Goal: Task Accomplishment & Management: Complete application form

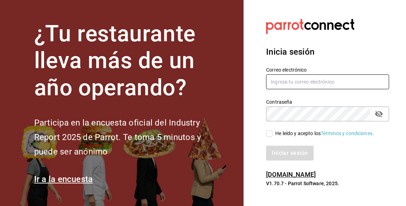
click at [311, 89] on input "text" at bounding box center [327, 81] width 123 height 15
type input "S"
type input "shannjb"
click at [314, 89] on input "Shannjb" at bounding box center [327, 81] width 123 height 15
type input "shannjb@gmail.com"
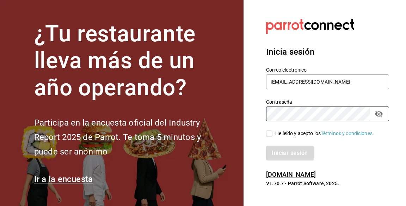
click at [267, 137] on input "He leído y acepto los Términos y condiciones." at bounding box center [269, 133] width 6 height 6
checkbox input "true"
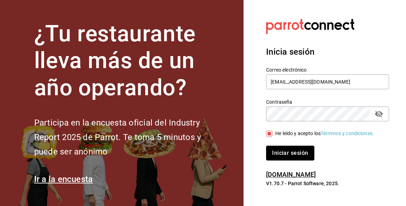
click at [285, 160] on button "Iniciar sesión" at bounding box center [290, 153] width 48 height 15
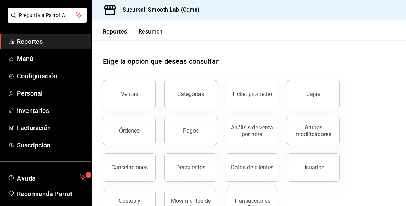
scroll to position [60, 0]
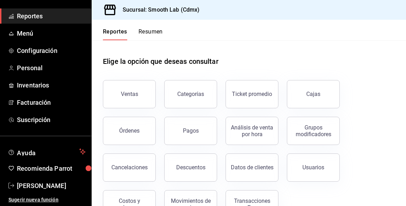
click at [56, 149] on span "Ayuda" at bounding box center [47, 151] width 60 height 8
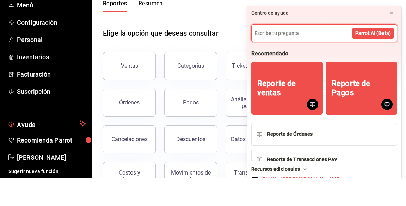
scroll to position [0, 0]
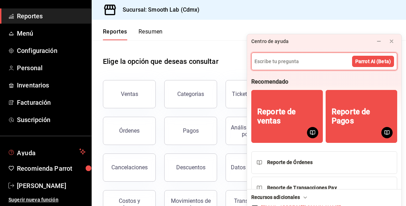
click at [51, 54] on span "Configuración" at bounding box center [51, 51] width 69 height 10
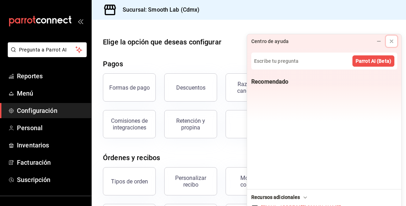
click at [388, 36] on button at bounding box center [391, 41] width 11 height 11
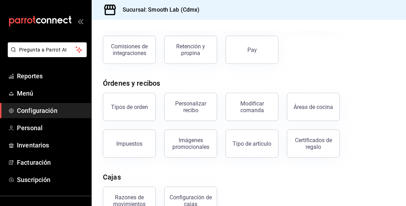
scroll to position [78, 0]
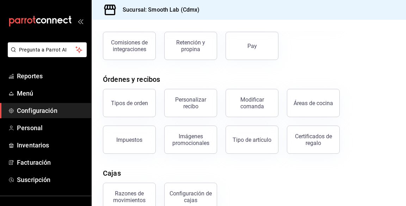
click at [33, 91] on span "Menú" at bounding box center [51, 93] width 69 height 10
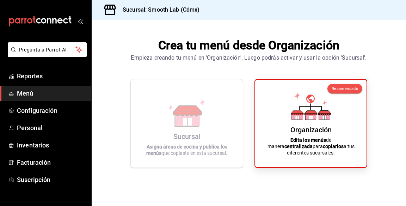
click at [322, 134] on div "Organización" at bounding box center [310, 129] width 41 height 8
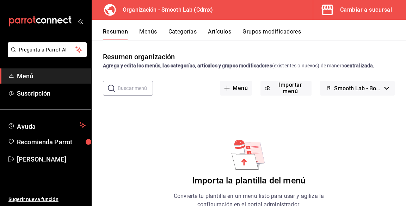
click at [238, 86] on button "Menú" at bounding box center [236, 88] width 32 height 15
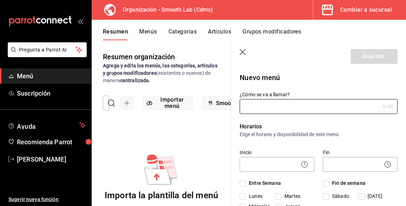
type input "1759003217275"
click at [242, 55] on icon "button" at bounding box center [243, 52] width 7 height 7
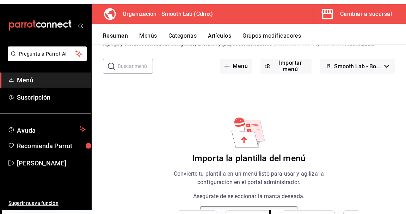
scroll to position [37, 0]
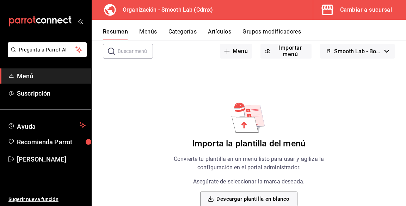
click at [273, 199] on button "Descargar plantilla en blanco" at bounding box center [248, 198] width 97 height 15
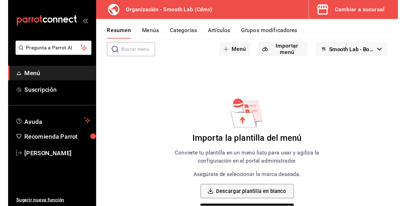
scroll to position [29, 0]
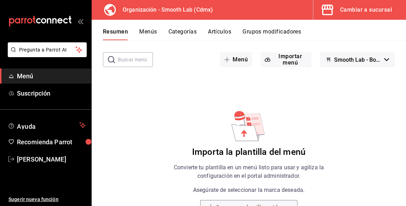
click at [242, 59] on button "Menú" at bounding box center [236, 59] width 32 height 15
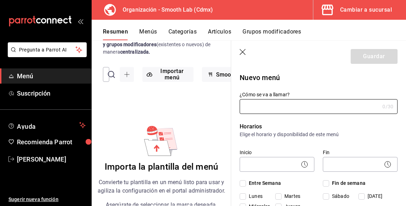
type input "b"
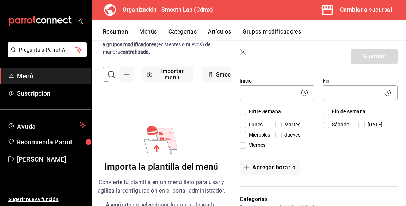
scroll to position [72, 0]
type input "Boost Lab"
click at [278, 95] on body "Pregunta a Parrot AI Menú Suscripción Ayuda Recomienda Parrot [PERSON_NAME] Sug…" at bounding box center [203, 103] width 406 height 206
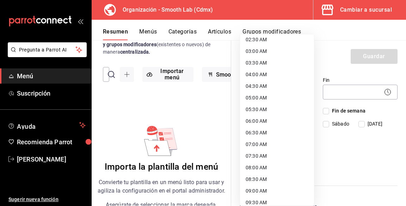
scroll to position [63, 0]
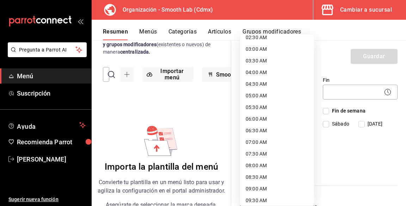
click at [266, 118] on li "06:00 AM" at bounding box center [277, 119] width 74 height 12
type input "06:00"
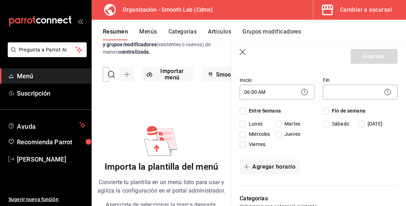
click at [356, 92] on body "Pregunta a Parrot AI Menú Suscripción Ayuda Recomienda Parrot [PERSON_NAME] Sug…" at bounding box center [203, 103] width 406 height 206
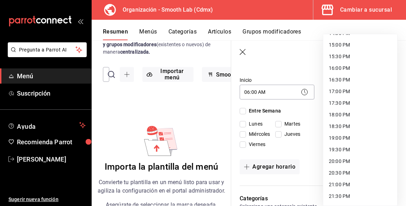
scroll to position [358, 0]
click at [350, 173] on li "21:00 PM" at bounding box center [360, 173] width 74 height 12
type input "21:00"
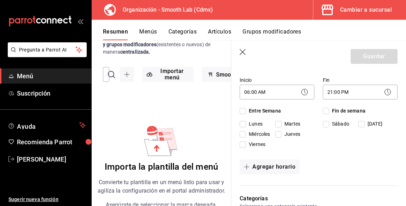
click at [243, 112] on input "Entre Semana" at bounding box center [243, 111] width 6 height 6
checkbox input "true"
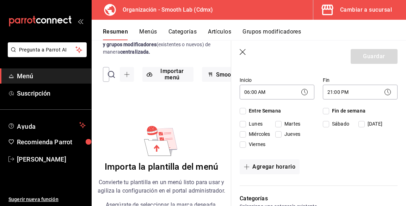
checkbox input "true"
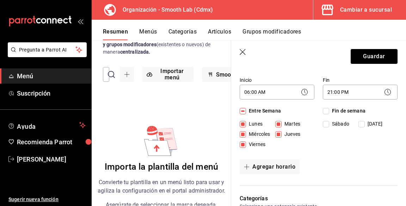
click at [325, 113] on input "Fin de semana" at bounding box center [326, 111] width 6 height 6
checkbox input "true"
click at [325, 113] on input "Fin de semana" at bounding box center [326, 111] width 6 height 6
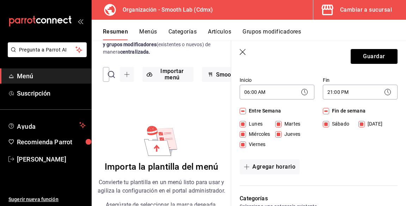
checkbox input "false"
click at [285, 168] on button "Agregar horario" at bounding box center [270, 166] width 60 height 15
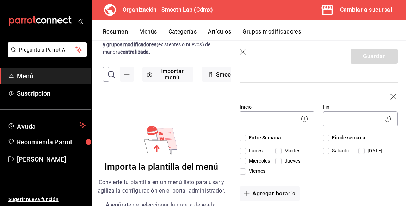
scroll to position [153, 0]
click at [328, 140] on input "Fin de semana" at bounding box center [326, 137] width 6 height 6
checkbox input "true"
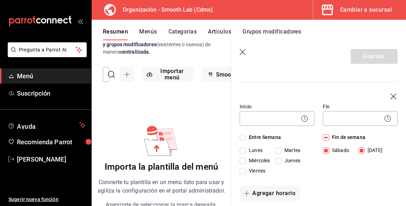
click at [270, 124] on body "Pregunta a Parrot AI Menú Suscripción Ayuda Recomienda Parrot [PERSON_NAME] Sug…" at bounding box center [203, 103] width 406 height 206
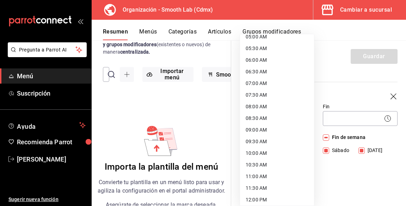
scroll to position [123, 0]
click at [277, 110] on li "08:00 AM" at bounding box center [277, 106] width 74 height 12
type input "08:00"
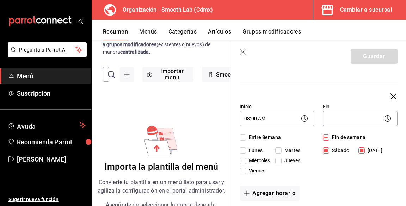
click at [356, 119] on body "Pregunta a Parrot AI Menú Suscripción Ayuda Recomienda Parrot [PERSON_NAME] Sug…" at bounding box center [203, 103] width 406 height 206
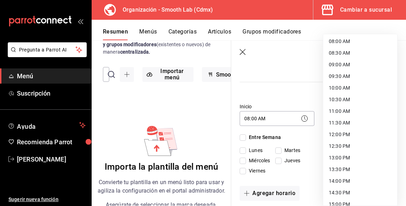
scroll to position [190, 0]
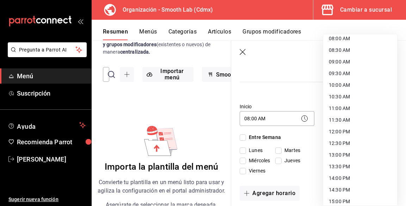
click at [349, 154] on li "13:00 PM" at bounding box center [360, 155] width 74 height 12
type input "13:00"
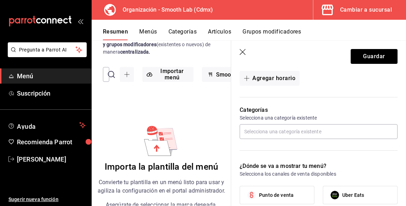
scroll to position [269, 0]
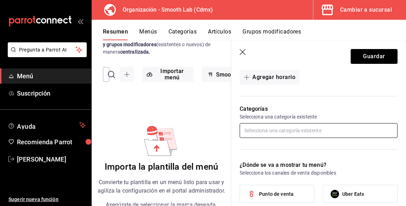
click at [350, 132] on input "text" at bounding box center [319, 130] width 158 height 15
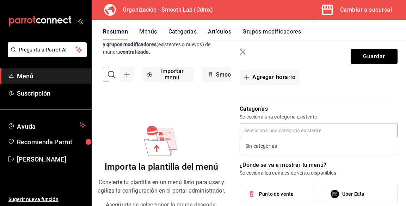
click at [376, 112] on p "Categorías" at bounding box center [319, 109] width 158 height 8
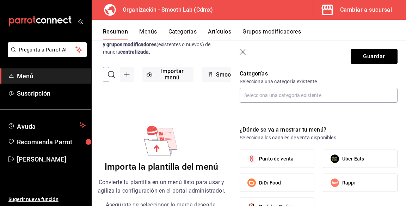
scroll to position [305, 0]
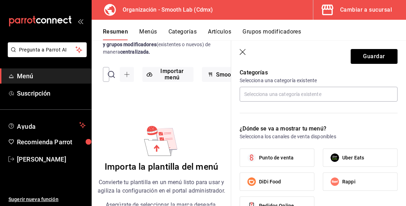
click at [305, 164] on label "Punto de venta" at bounding box center [277, 158] width 74 height 18
click at [259, 164] on input "Punto de venta" at bounding box center [251, 157] width 15 height 15
checkbox input "true"
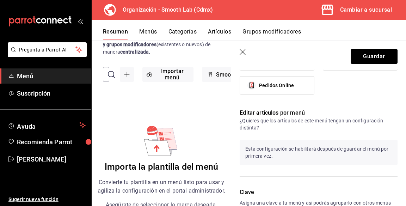
scroll to position [438, 0]
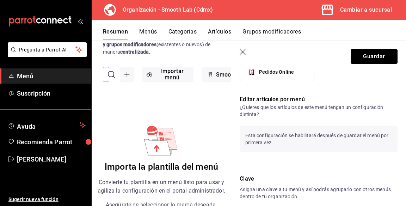
click at [376, 58] on button "Guardar" at bounding box center [374, 56] width 47 height 15
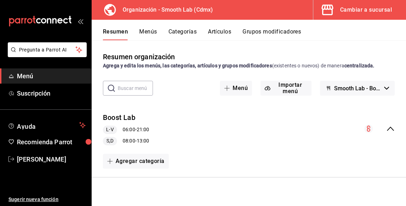
click at [142, 33] on button "Menús" at bounding box center [148, 34] width 18 height 12
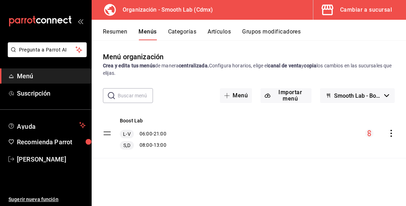
click at [393, 135] on icon "actions" at bounding box center [391, 133] width 7 height 7
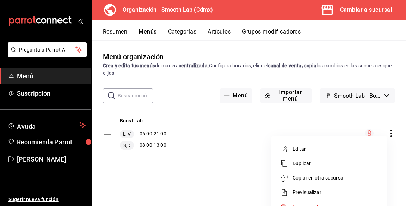
click at [303, 151] on span "Editar" at bounding box center [336, 148] width 86 height 7
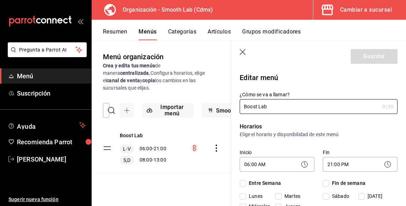
checkbox input "true"
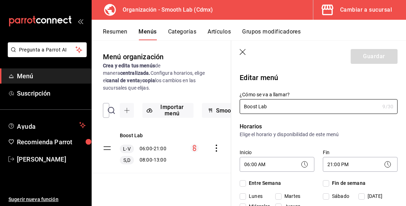
checkbox input "true"
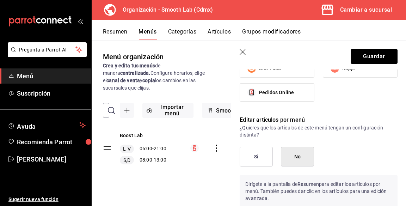
scroll to position [418, 0]
click at [242, 54] on icon "button" at bounding box center [243, 52] width 7 height 7
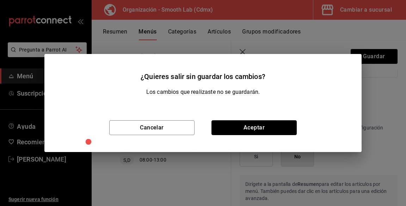
click at [247, 129] on button "Aceptar" at bounding box center [253, 127] width 85 height 15
checkbox input "false"
type input "1759003709135"
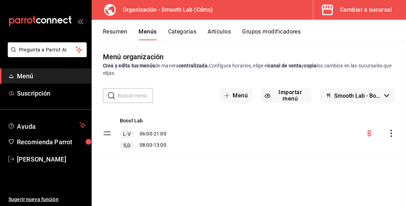
checkbox input "false"
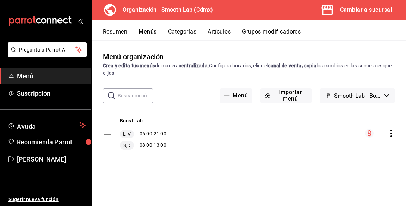
checkbox input "false"
click at [185, 34] on button "Categorías" at bounding box center [182, 34] width 29 height 12
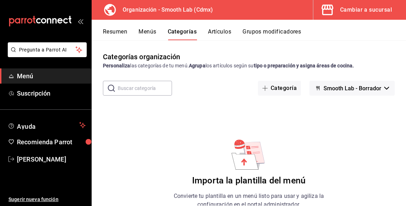
click at [279, 33] on button "Grupos modificadores" at bounding box center [271, 34] width 59 height 12
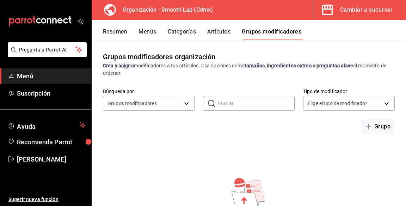
click at [176, 103] on body "Pregunta a Parrot AI Menú Suscripción Ayuda Recomienda Parrot [PERSON_NAME] Sug…" at bounding box center [203, 103] width 406 height 206
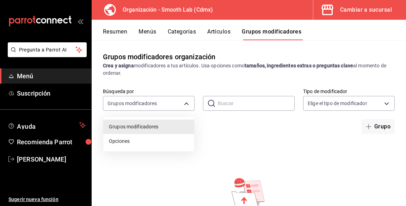
click at [147, 148] on ul "Grupos modificadores Opciones" at bounding box center [148, 134] width 91 height 35
click at [159, 145] on li "Opciones" at bounding box center [148, 141] width 91 height 14
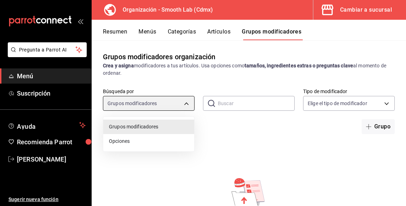
type input "OPTION"
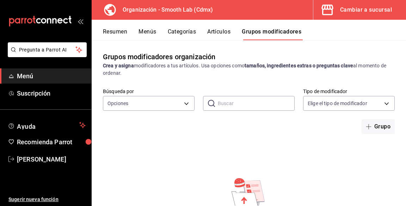
click at [358, 105] on body "Pregunta a Parrot AI Menú Suscripción Ayuda Recomienda Parrot [PERSON_NAME] Sug…" at bounding box center [203, 103] width 406 height 206
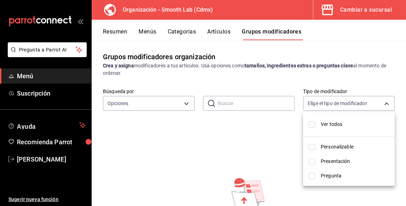
click at [217, 38] on div at bounding box center [203, 103] width 406 height 206
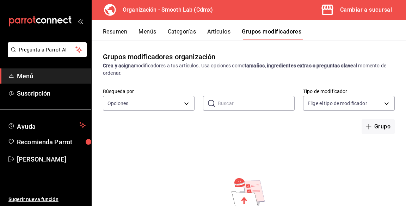
click at [219, 34] on button "Artículos" at bounding box center [218, 34] width 23 height 12
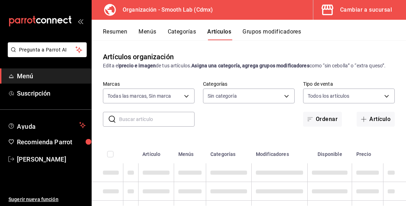
type input "43b18f3e-1ce4-4a2a-9044-325735f74df3"
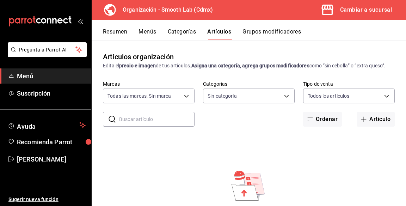
click at [112, 29] on button "Resumen" at bounding box center [115, 34] width 24 height 12
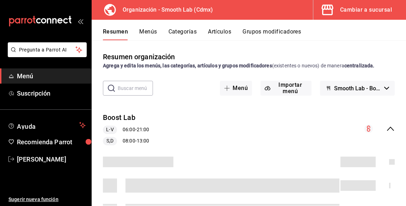
click at [298, 86] on button "Importar menú" at bounding box center [285, 88] width 51 height 15
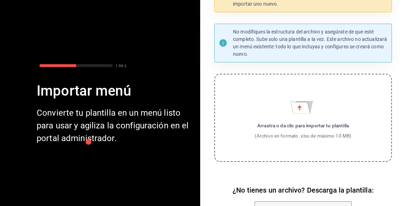
scroll to position [39, 0]
click at [307, 127] on div "Arrastra o da clic para importar tu plantilla" at bounding box center [303, 125] width 97 height 7
click at [0, 0] on input "Arrastra o da clic para importar tu plantilla (Archivo en formato .xlsx de máxi…" at bounding box center [0, 0] width 0 height 0
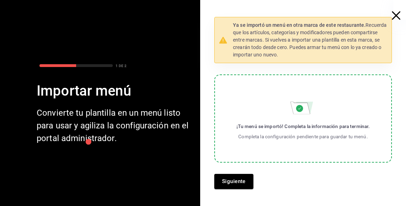
scroll to position [0, 0]
click at [233, 180] on button "Siguiente" at bounding box center [233, 181] width 39 height 15
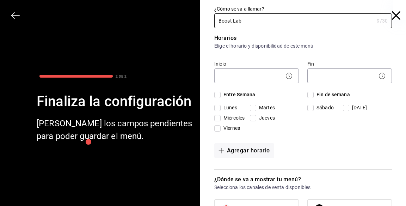
type input "Boost Lab"
click at [250, 75] on body "Pregunta a Parrot AI Menú Suscripción Ayuda Recomienda Parrot [PERSON_NAME] Sug…" at bounding box center [203, 103] width 406 height 206
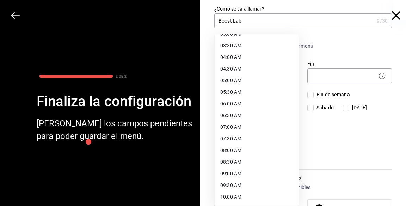
scroll to position [85, 0]
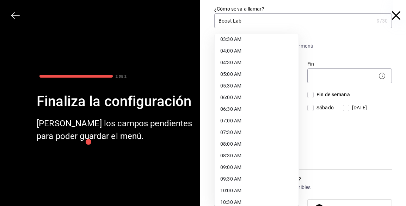
click at [240, 99] on li "06:00 AM" at bounding box center [257, 98] width 84 height 12
type input "06:00"
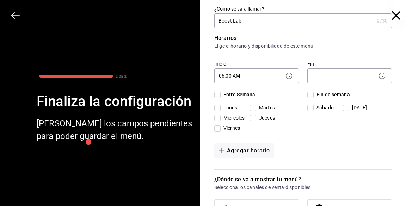
click at [336, 80] on body "Pregunta a Parrot AI Menú Suscripción Ayuda Recomienda Parrot [PERSON_NAME] Sug…" at bounding box center [203, 103] width 406 height 206
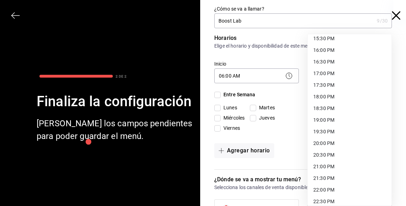
scroll to position [365, 0]
click at [339, 165] on li "21:00 PM" at bounding box center [350, 166] width 84 height 12
type input "21:00"
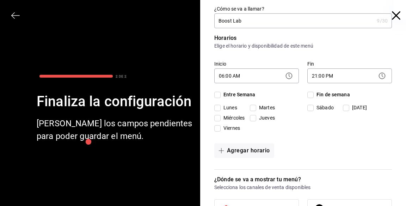
click at [219, 94] on input "Entre Semana" at bounding box center [217, 95] width 6 height 6
checkbox input "true"
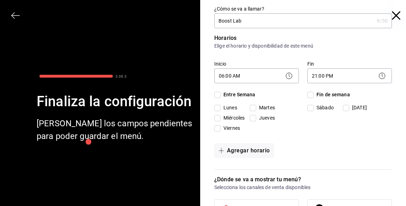
checkbox input "true"
click at [261, 148] on button "Agregar horario" at bounding box center [244, 150] width 60 height 15
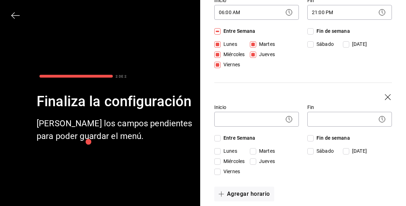
scroll to position [67, 0]
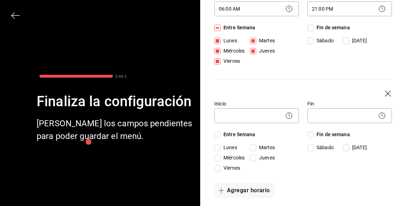
click at [248, 118] on body "Pregunta a Parrot AI Menú Suscripción Ayuda Recomienda Parrot [PERSON_NAME] Sug…" at bounding box center [203, 103] width 406 height 206
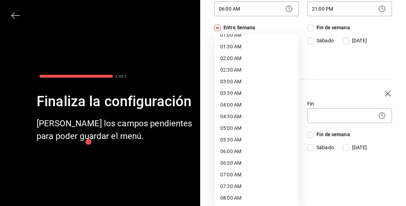
scroll to position [39, 0]
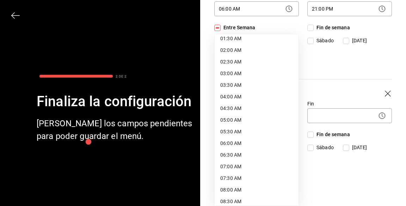
click at [240, 190] on li "08:00 AM" at bounding box center [257, 190] width 84 height 12
type input "08:00"
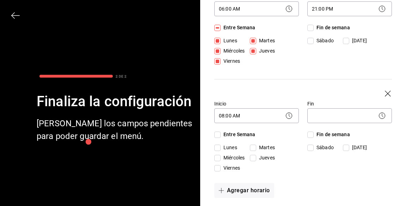
click at [334, 118] on body "Pregunta a Parrot AI Menú Suscripción Ayuda Recomienda Parrot [PERSON_NAME] Sug…" at bounding box center [203, 103] width 406 height 206
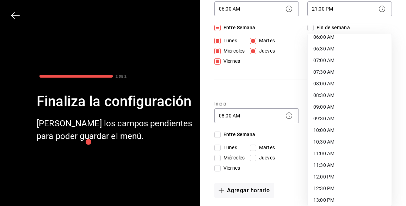
scroll to position [166, 0]
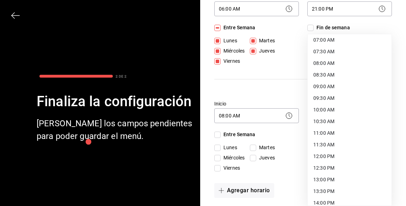
click at [332, 179] on li "13:00 PM" at bounding box center [350, 180] width 84 height 12
type input "13:00"
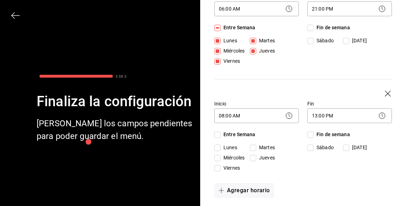
click at [312, 133] on input "Fin de semana" at bounding box center [310, 134] width 6 height 6
checkbox input "true"
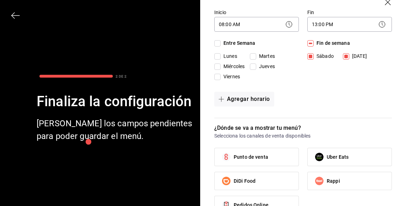
scroll to position [174, 0]
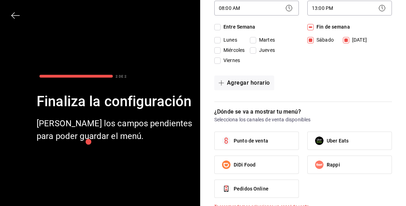
click at [254, 143] on span "Punto de venta" at bounding box center [251, 140] width 35 height 7
click at [234, 143] on input "Punto de venta" at bounding box center [226, 140] width 15 height 15
checkbox input "true"
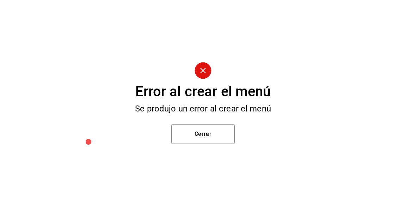
click at [209, 144] on button "Cerrar" at bounding box center [202, 134] width 63 height 20
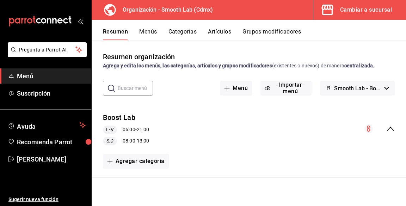
click at [282, 86] on button "Importar menú" at bounding box center [285, 88] width 51 height 15
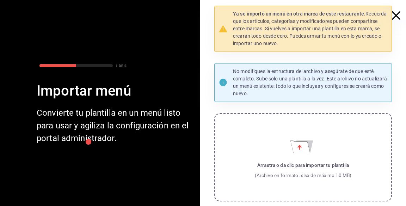
click at [307, 136] on icon "Importar menú" at bounding box center [302, 144] width 25 height 17
click at [0, 0] on input "Arrastra o da clic para importar tu plantilla (Archivo en formato .xlsx de máxi…" at bounding box center [0, 0] width 0 height 0
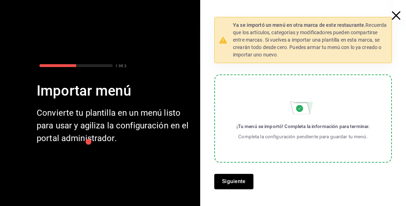
click at [237, 184] on button "Siguiente" at bounding box center [233, 181] width 39 height 15
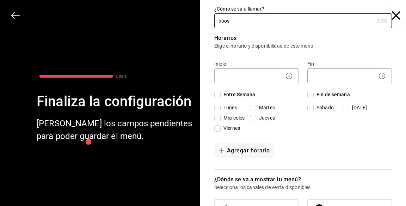
type input "boost"
type input "Boost lab"
click at [267, 81] on body "Pregunta a Parrot AI Menú Suscripción Ayuda Recomienda Parrot [PERSON_NAME] Sug…" at bounding box center [203, 103] width 406 height 206
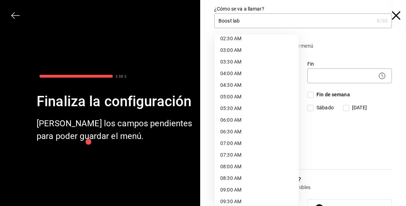
scroll to position [63, 0]
click at [250, 119] on li "06:00 AM" at bounding box center [257, 120] width 84 height 12
type input "06:00"
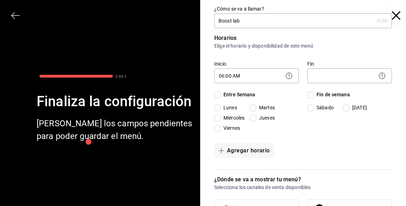
click at [326, 82] on body "Pregunta a Parrot AI Menú Suscripción Ayuda Recomienda Parrot [PERSON_NAME] Sug…" at bounding box center [203, 103] width 406 height 206
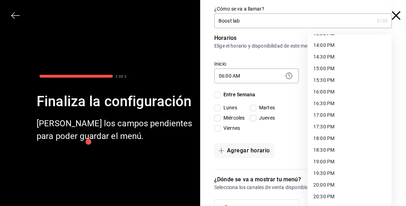
scroll to position [404, 0]
click at [333, 124] on li "21:00 PM" at bounding box center [350, 128] width 84 height 12
type input "21:00"
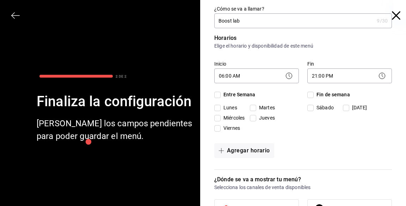
click at [220, 96] on input "Entre Semana" at bounding box center [217, 95] width 6 height 6
checkbox input "true"
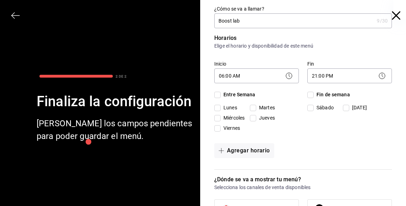
checkbox input "true"
click at [251, 152] on button "Agregar horario" at bounding box center [244, 150] width 60 height 15
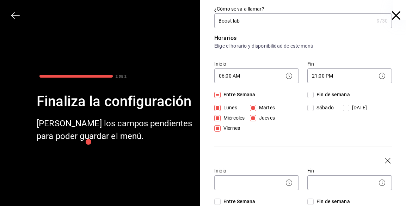
scroll to position [37, 0]
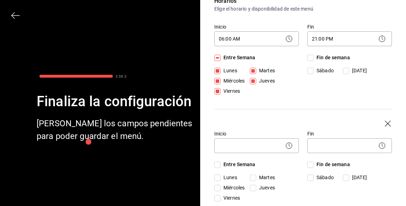
click at [261, 148] on body "Pregunta a Parrot AI Menú Suscripción Ayuda Recomienda Parrot [PERSON_NAME] Sug…" at bounding box center [203, 103] width 406 height 206
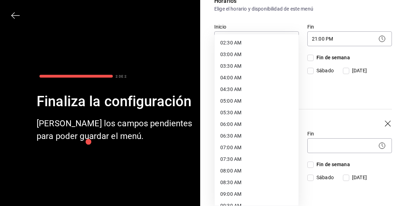
scroll to position [59, 0]
click at [247, 172] on li "08:00 AM" at bounding box center [257, 171] width 84 height 12
type input "08:00"
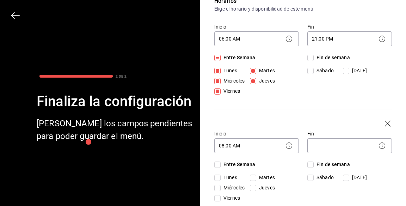
click at [333, 146] on body "Pregunta a Parrot AI Menú Suscripción Ayuda Recomienda Parrot [PERSON_NAME] Sug…" at bounding box center [203, 103] width 406 height 206
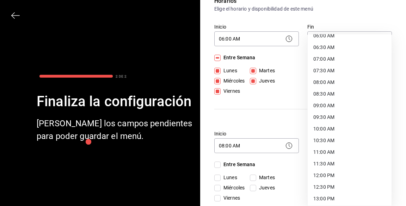
scroll to position [147, 0]
click at [329, 198] on li "13:00 PM" at bounding box center [350, 198] width 84 height 12
type input "13:00"
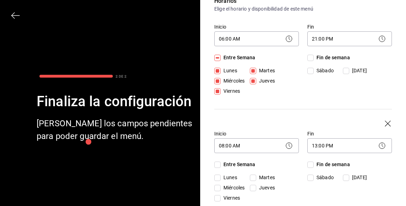
click at [312, 164] on input "Fin de semana" at bounding box center [310, 164] width 6 height 6
checkbox input "true"
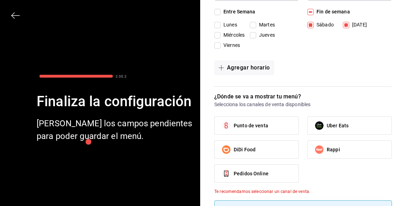
scroll to position [190, 0]
click at [263, 126] on span "Punto de venta" at bounding box center [251, 125] width 35 height 7
click at [234, 126] on input "Punto de venta" at bounding box center [226, 125] width 15 height 15
checkbox input "true"
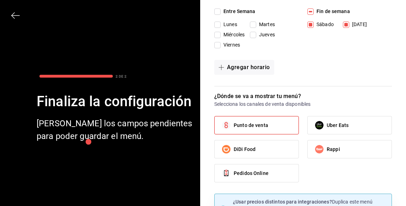
scroll to position [201, 0]
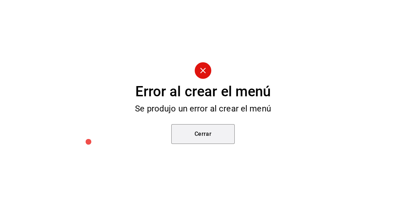
click at [215, 144] on button "Cerrar" at bounding box center [202, 134] width 63 height 20
